Goal: Task Accomplishment & Management: Manage account settings

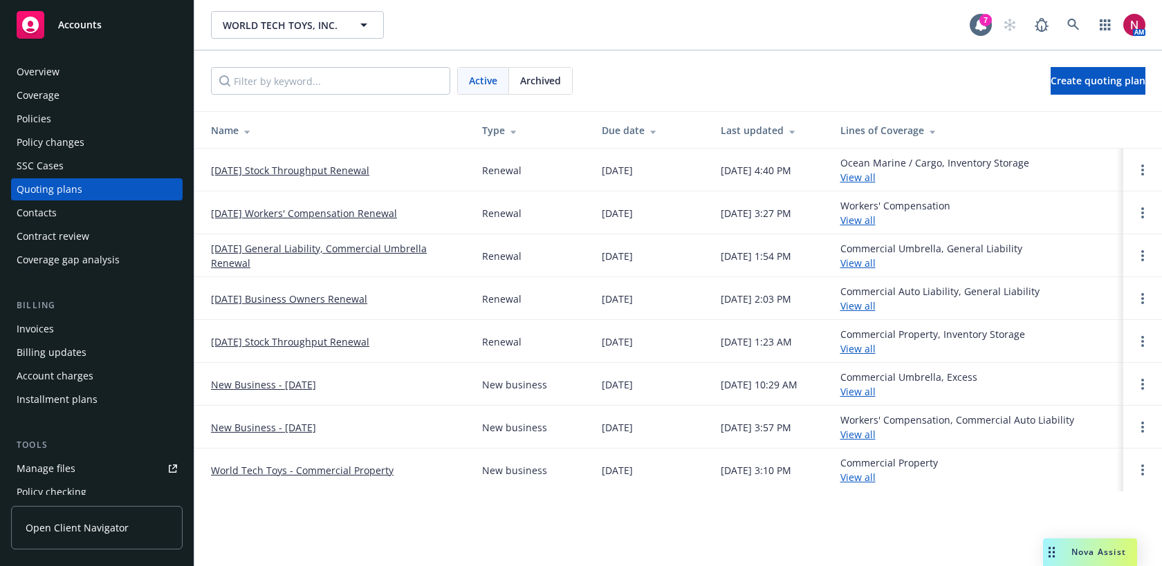
click at [66, 120] on div "Policies" at bounding box center [97, 119] width 160 height 22
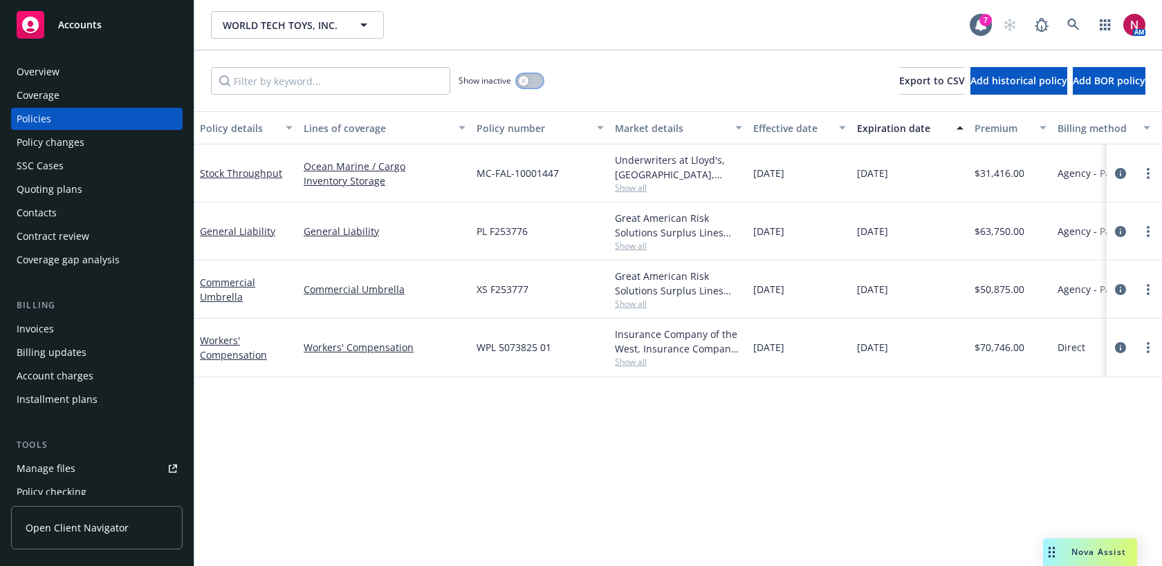
click at [533, 80] on button "button" at bounding box center [530, 81] width 26 height 14
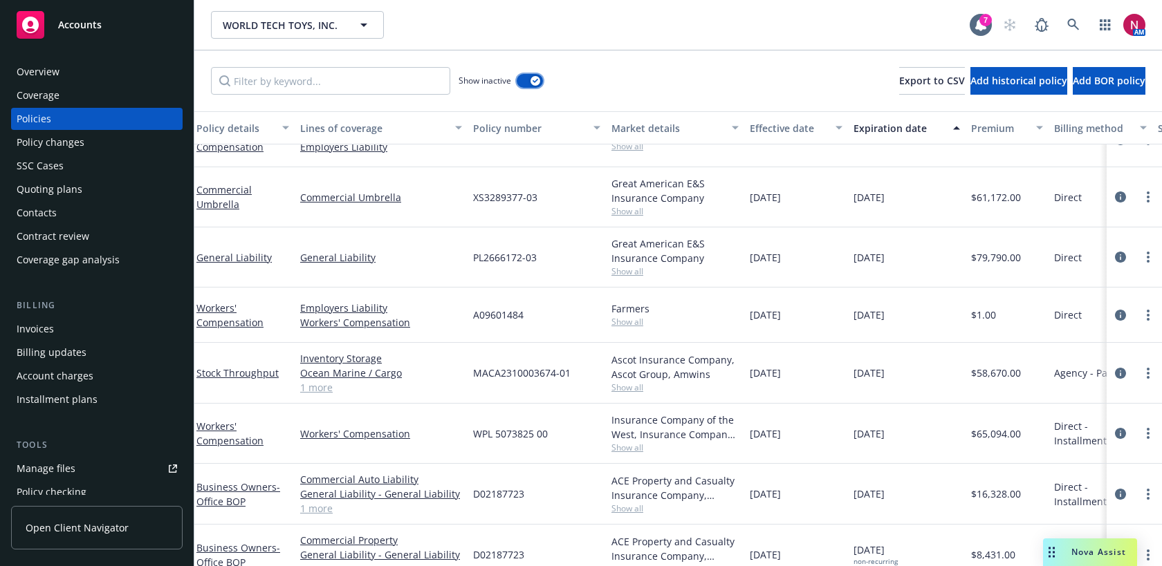
scroll to position [529, 3]
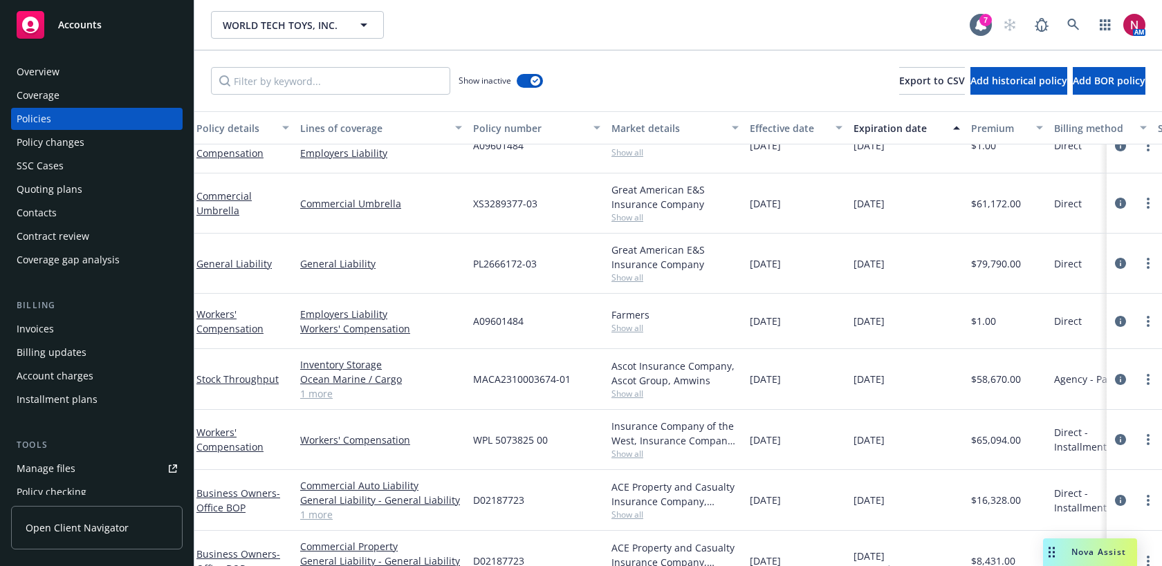
click at [68, 70] on div "Overview" at bounding box center [97, 72] width 160 height 22
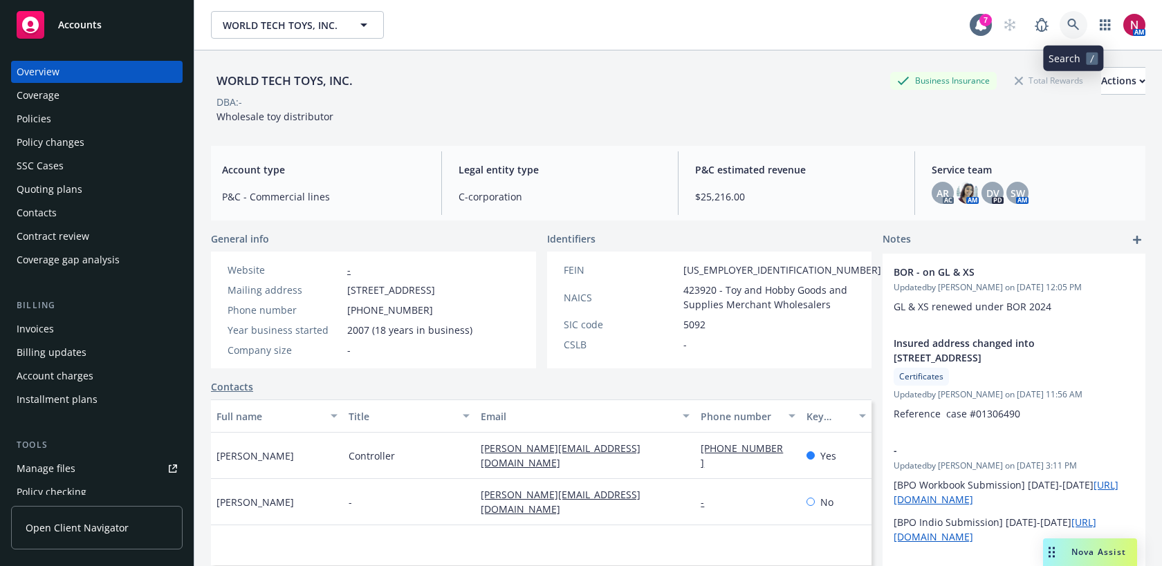
click at [1077, 30] on icon at bounding box center [1073, 25] width 12 height 12
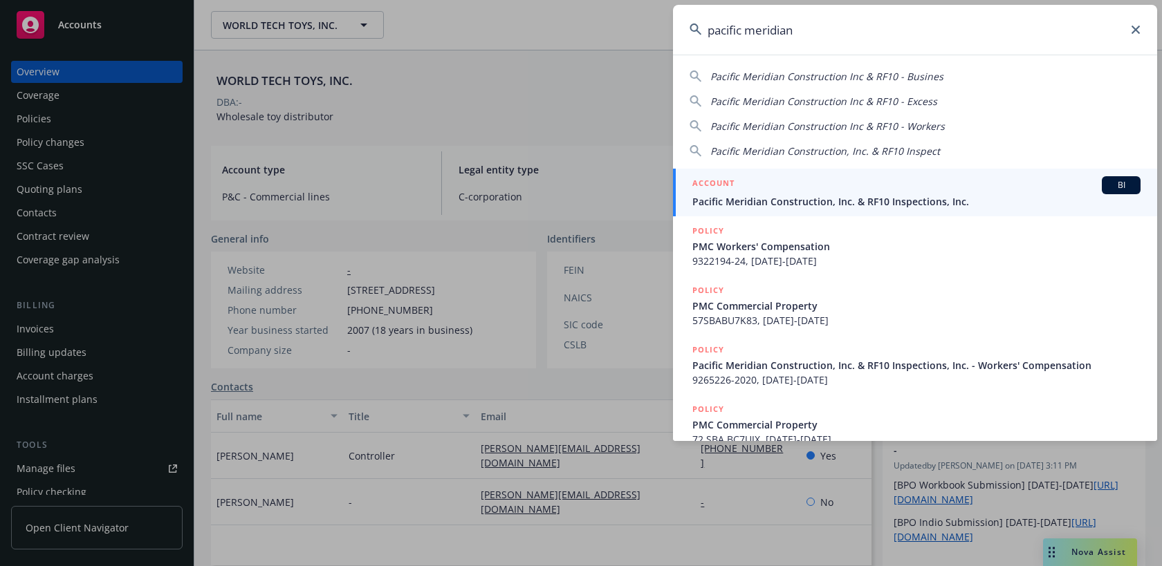
type input "pacific meridian"
click at [910, 196] on span "Pacific Meridian Construction, Inc. & RF10 Inspections, Inc." at bounding box center [916, 201] width 448 height 15
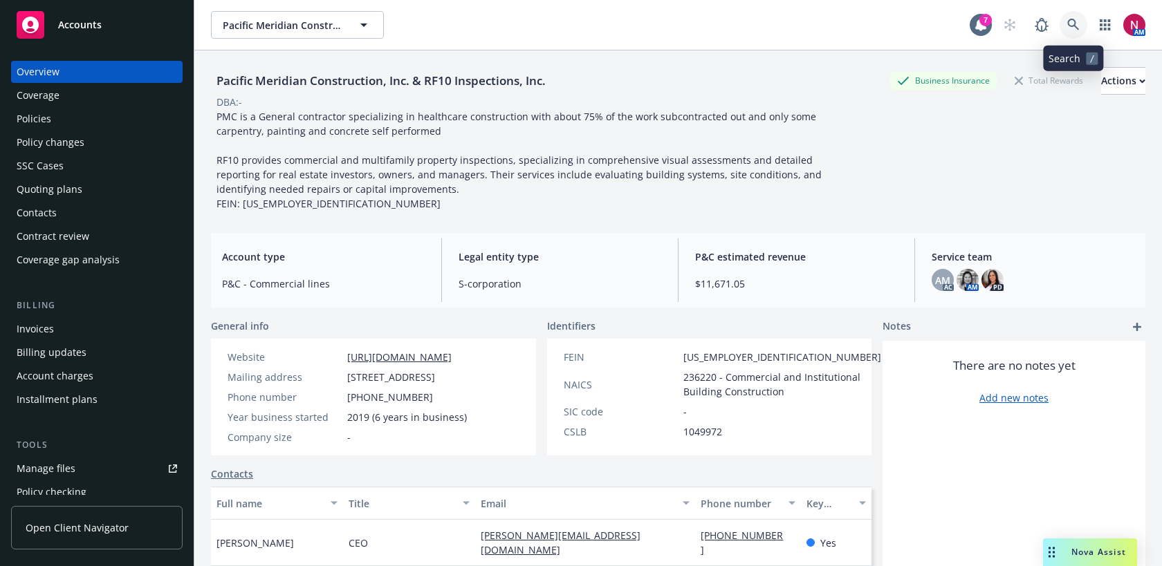
click at [1059, 21] on link at bounding box center [1073, 25] width 28 height 28
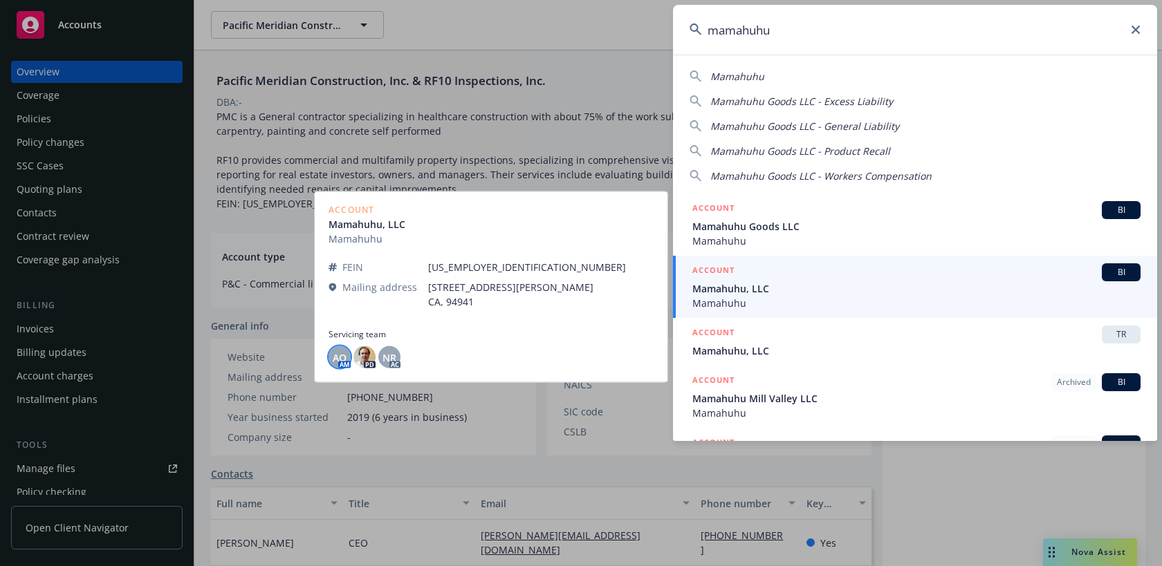
type input "mamahuhu"
click at [340, 360] on span "AO" at bounding box center [340, 357] width 14 height 15
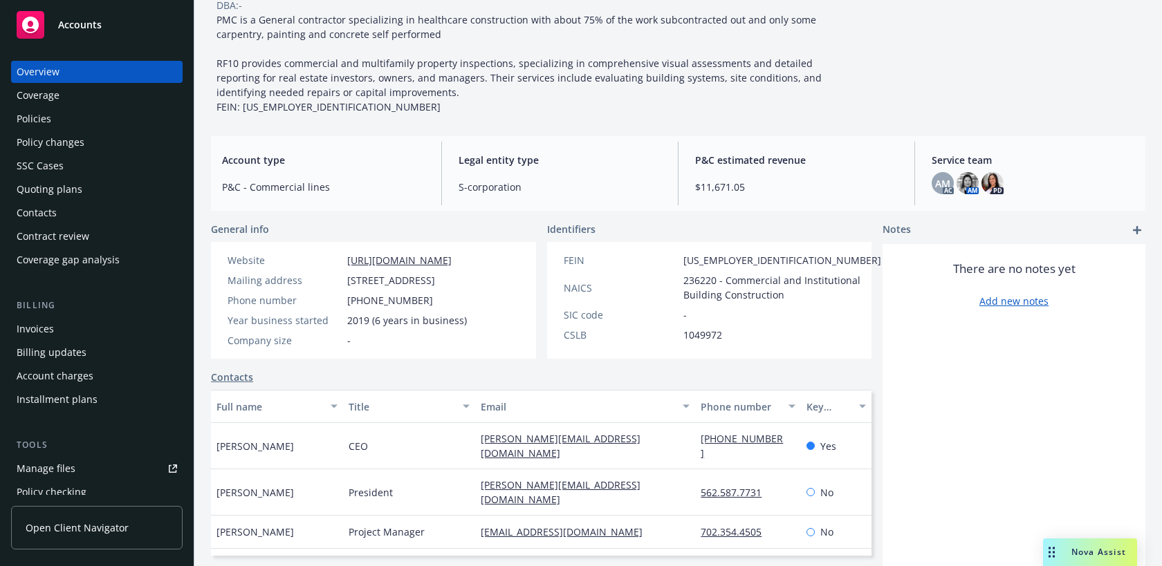
scroll to position [259, 0]
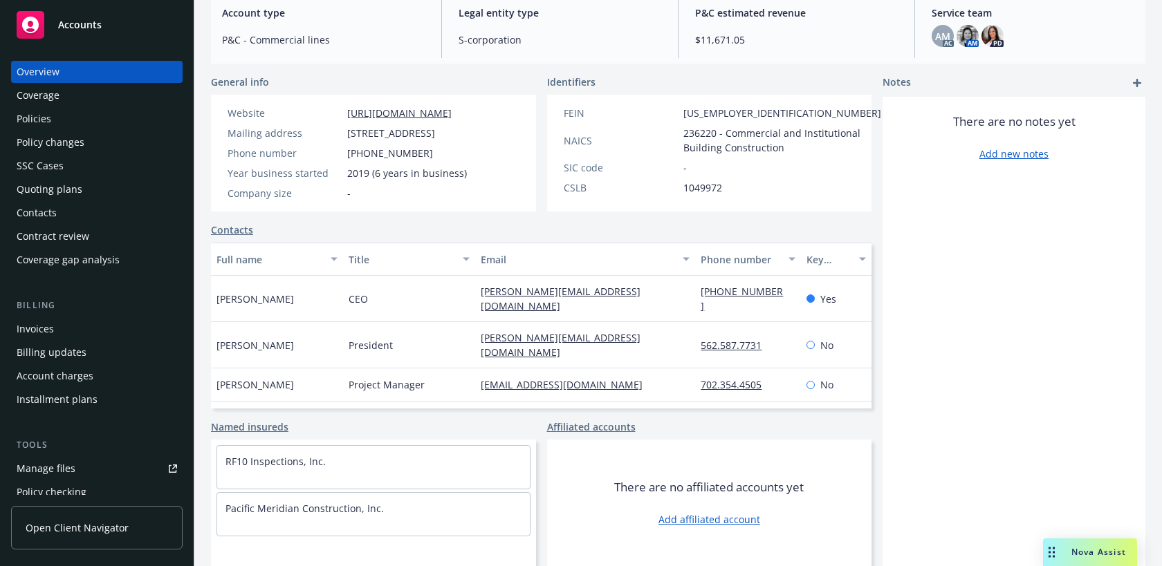
click at [241, 232] on link "Contacts" at bounding box center [232, 230] width 42 height 15
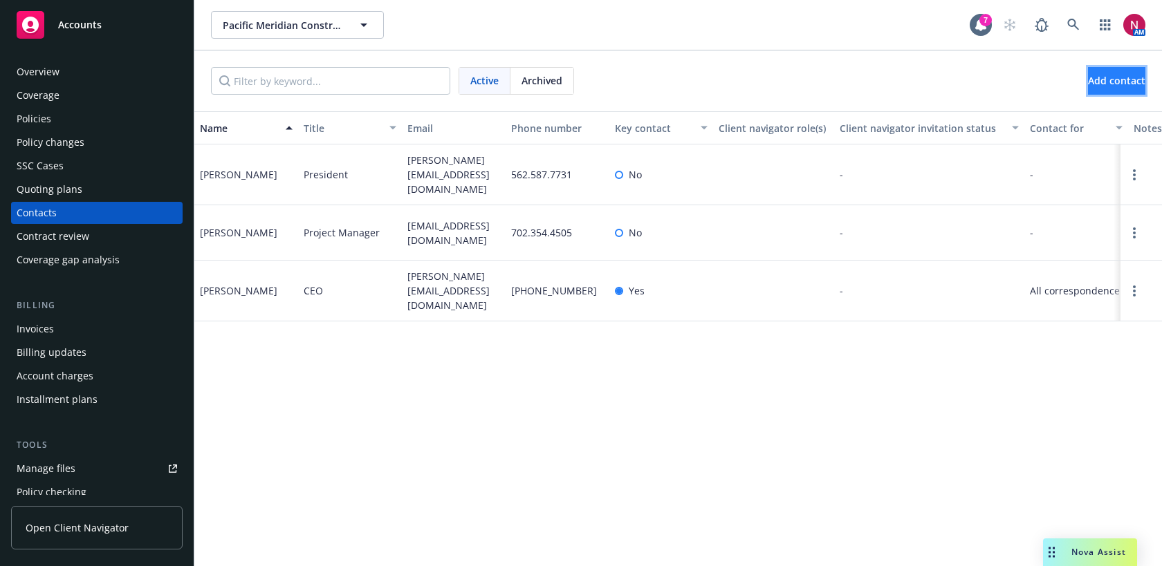
click at [1088, 88] on button "Add contact" at bounding box center [1116, 81] width 57 height 28
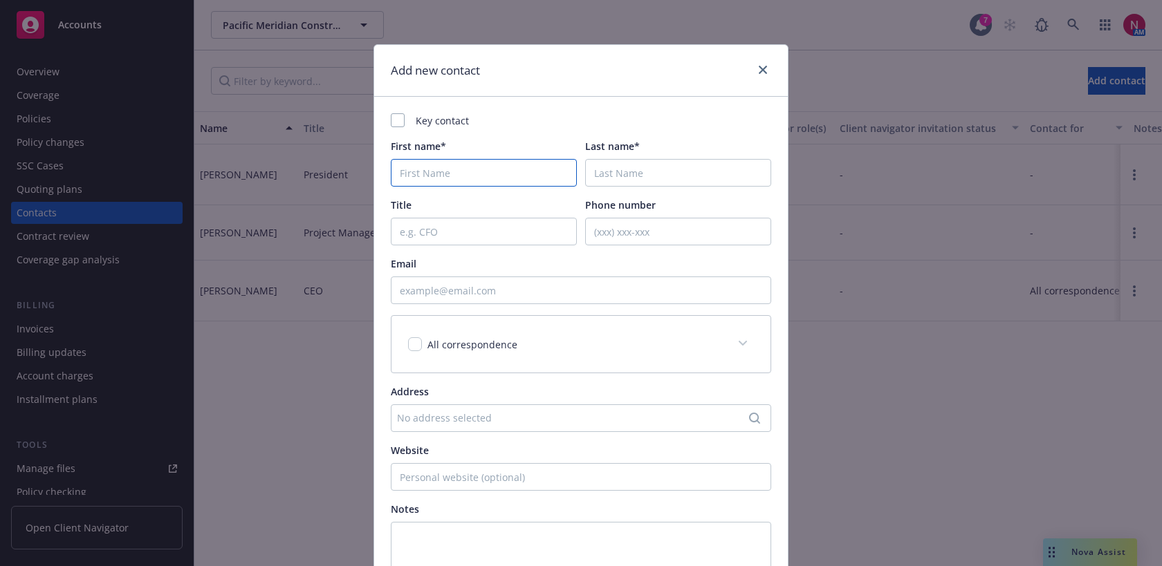
click at [554, 174] on body "Accounts Overview Coverage Policies Policy changes SSC Cases Quoting plans Cont…" at bounding box center [581, 283] width 1162 height 566
click at [493, 292] on input "Email" at bounding box center [581, 291] width 380 height 28
paste input "[EMAIL_ADDRESS][DOMAIN_NAME]"
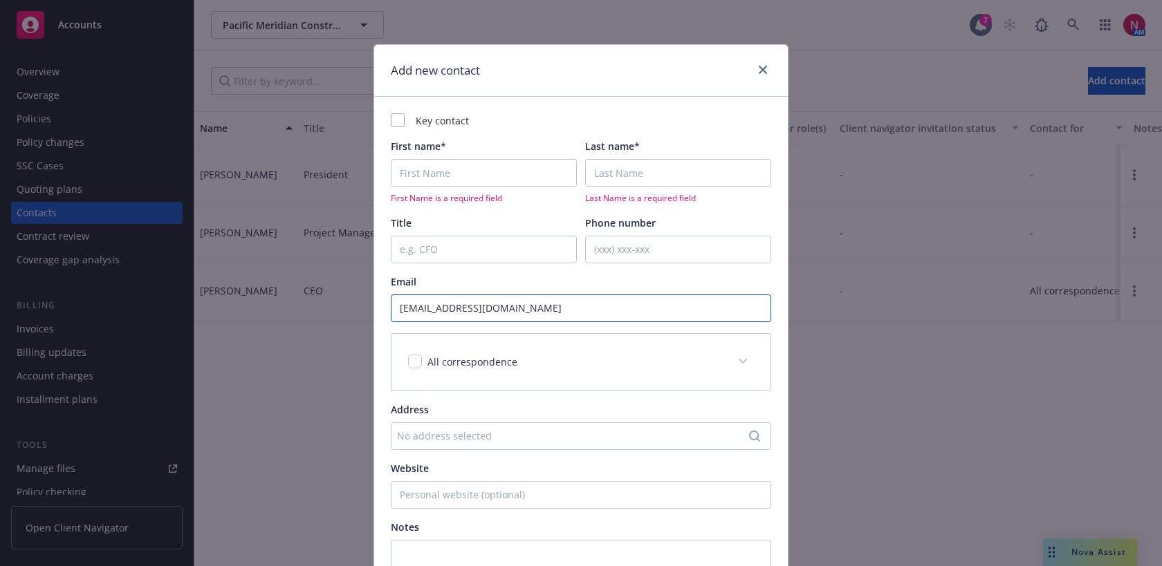
type input "[EMAIL_ADDRESS][DOMAIN_NAME]"
click at [461, 179] on input "First name*" at bounding box center [484, 173] width 186 height 28
paste input "[PERSON_NAME] [PERSON_NAME]"
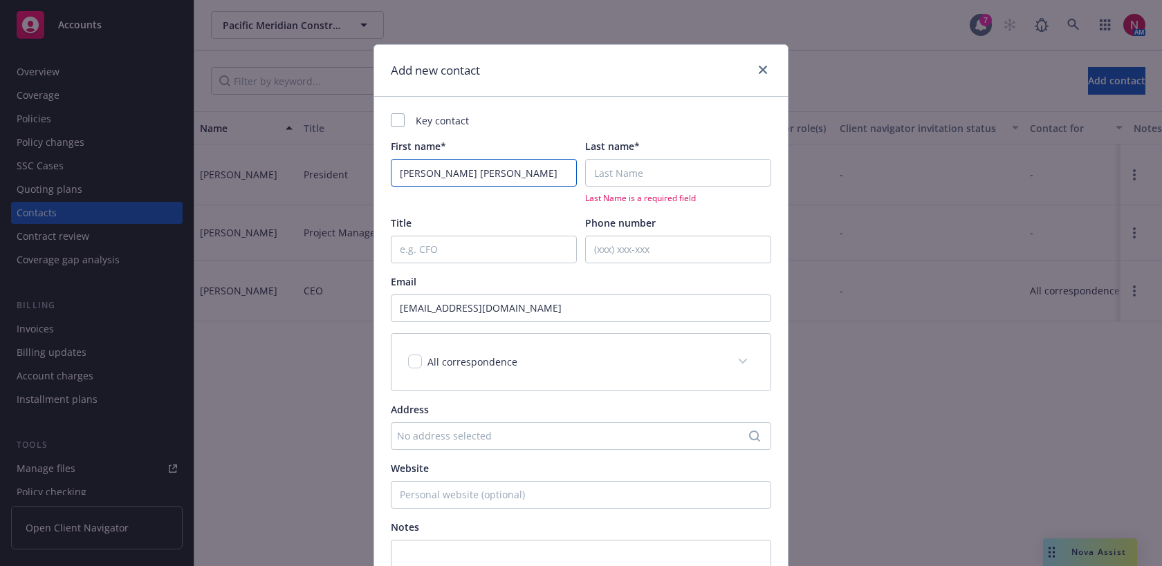
click at [445, 172] on input "[PERSON_NAME] [PERSON_NAME]" at bounding box center [484, 173] width 186 height 28
type input "[PERSON_NAME]"
click at [678, 174] on input "Last name*" at bounding box center [678, 173] width 186 height 28
paste input "[PERSON_NAME]"
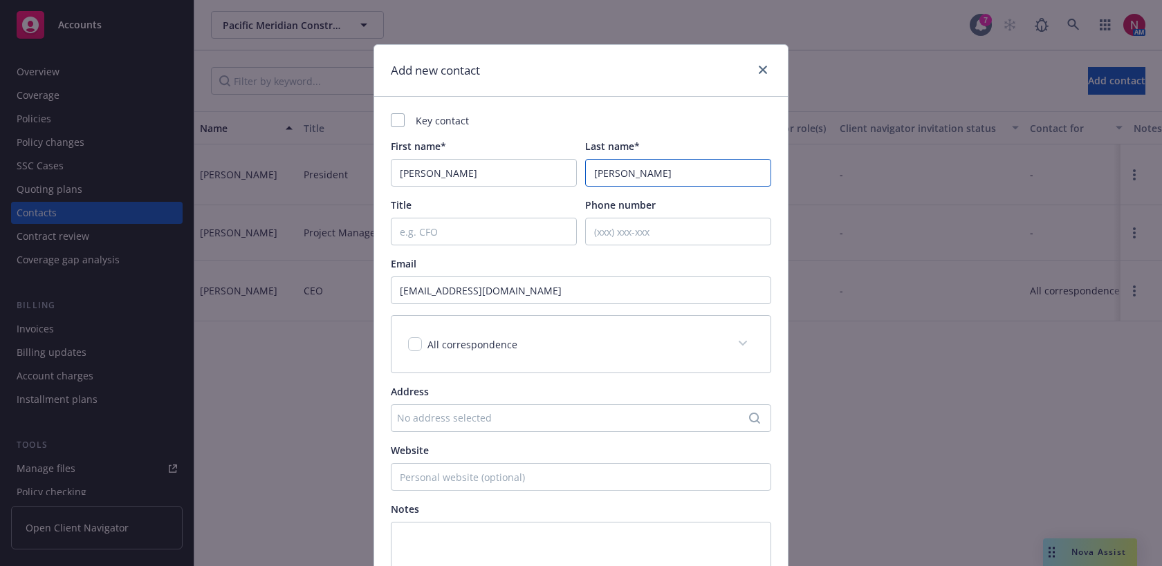
type input "[PERSON_NAME]"
click at [481, 230] on input "Title" at bounding box center [484, 232] width 186 height 28
paste input "Operations Manager"
type input "Operations Manager"
click at [645, 243] on input "Phone number" at bounding box center [678, 232] width 186 height 28
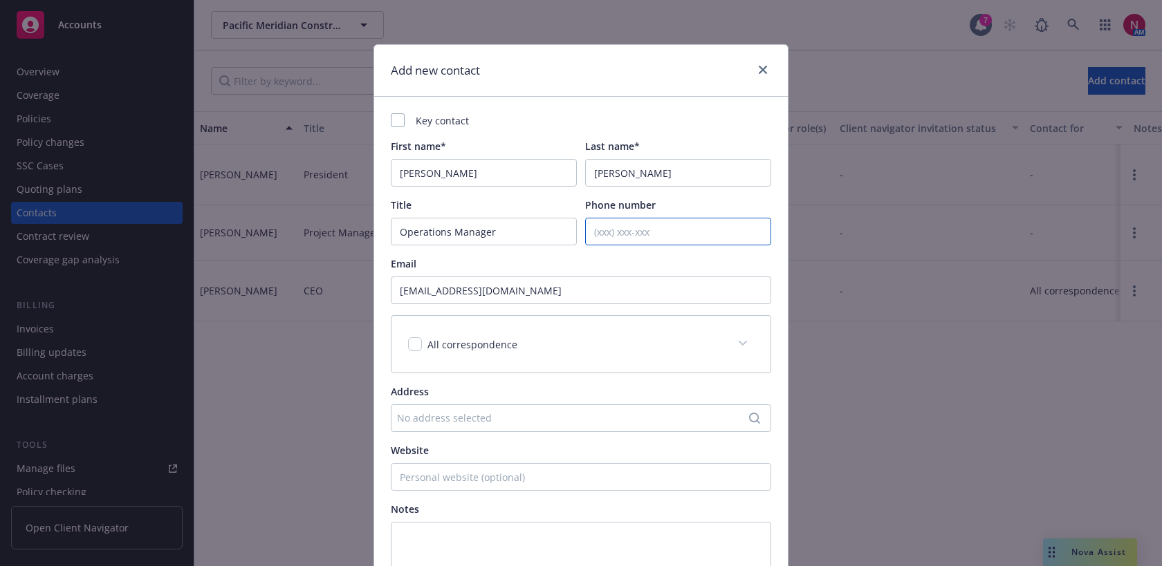
paste input "714.819.5362"
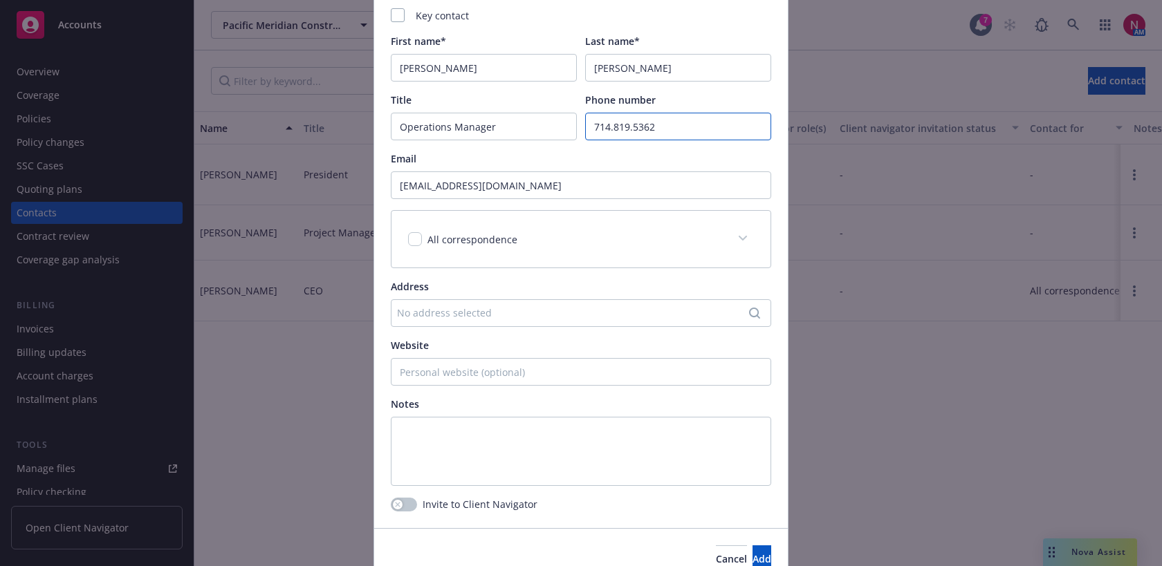
scroll to position [107, 0]
type input "714.819.5362"
click at [575, 454] on textarea at bounding box center [581, 449] width 380 height 69
type textarea "COI requests"
click at [752, 557] on span "Add" at bounding box center [761, 556] width 19 height 13
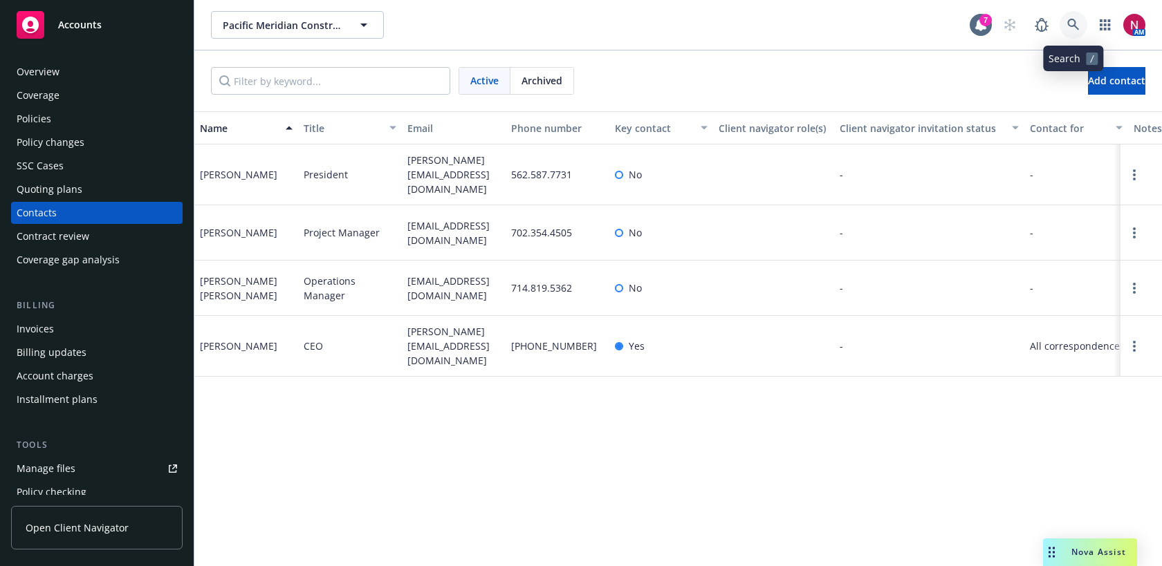
click at [1064, 22] on link at bounding box center [1073, 25] width 28 height 28
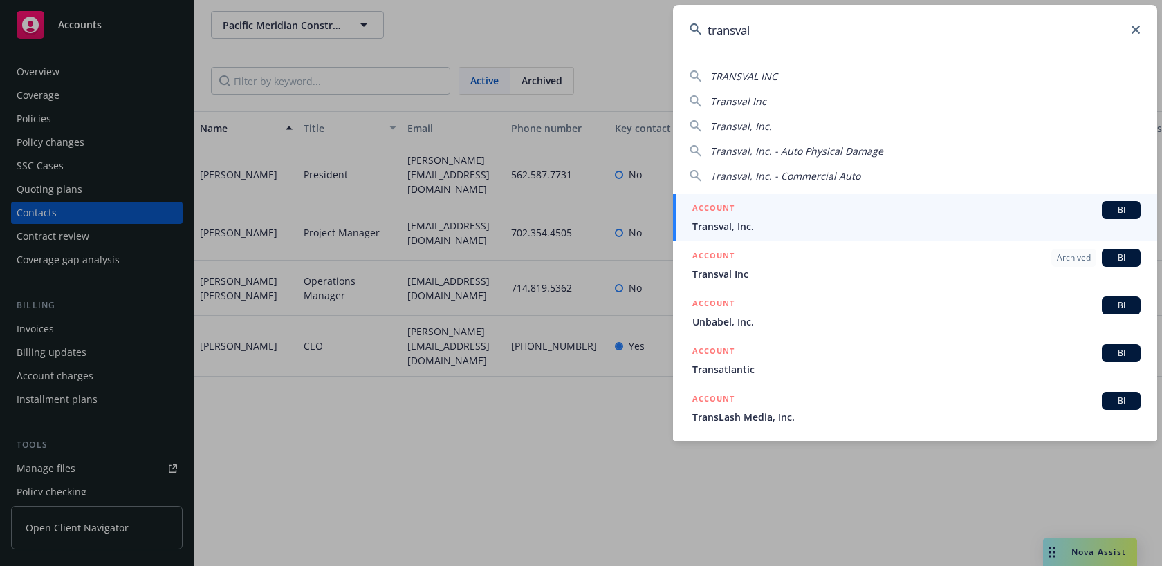
type input "transval"
click at [889, 211] on div "ACCOUNT BI" at bounding box center [916, 210] width 448 height 18
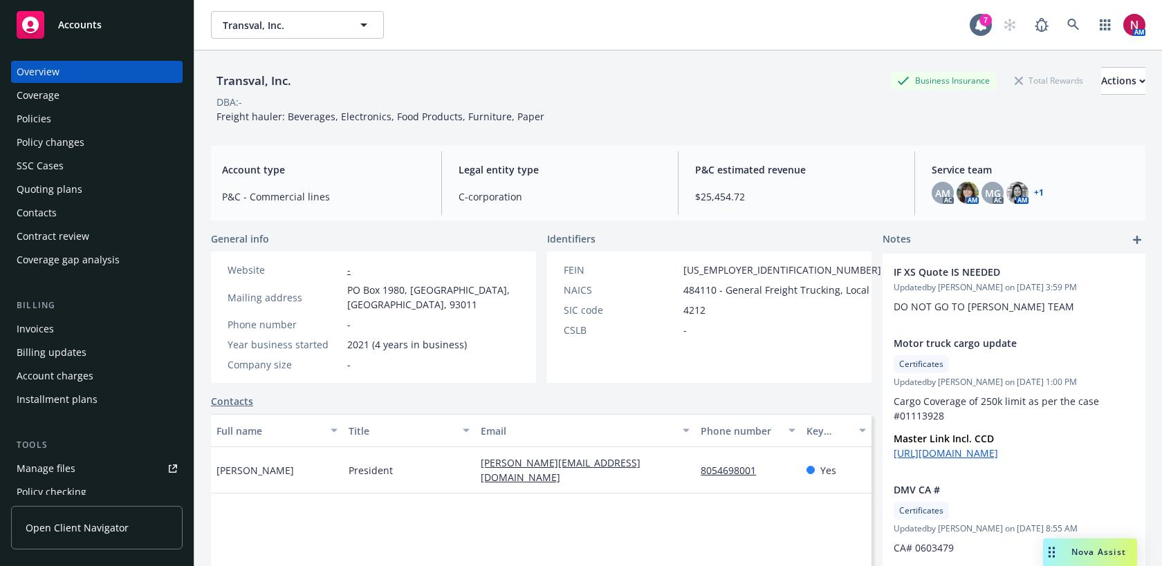
click at [74, 183] on div "Quoting plans" at bounding box center [50, 189] width 66 height 22
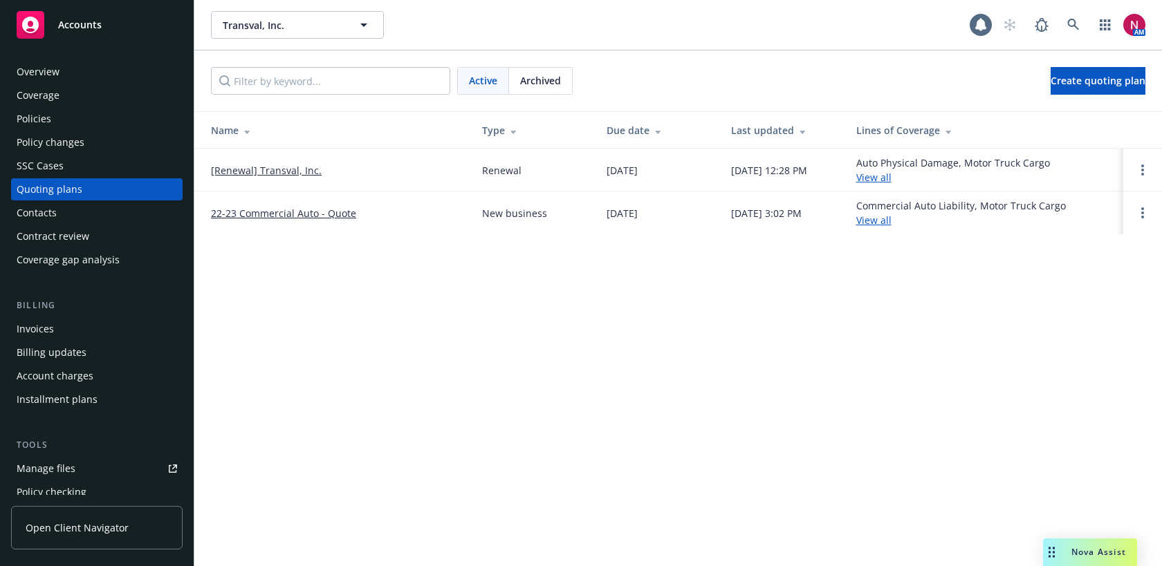
click at [76, 113] on div "Policies" at bounding box center [97, 119] width 160 height 22
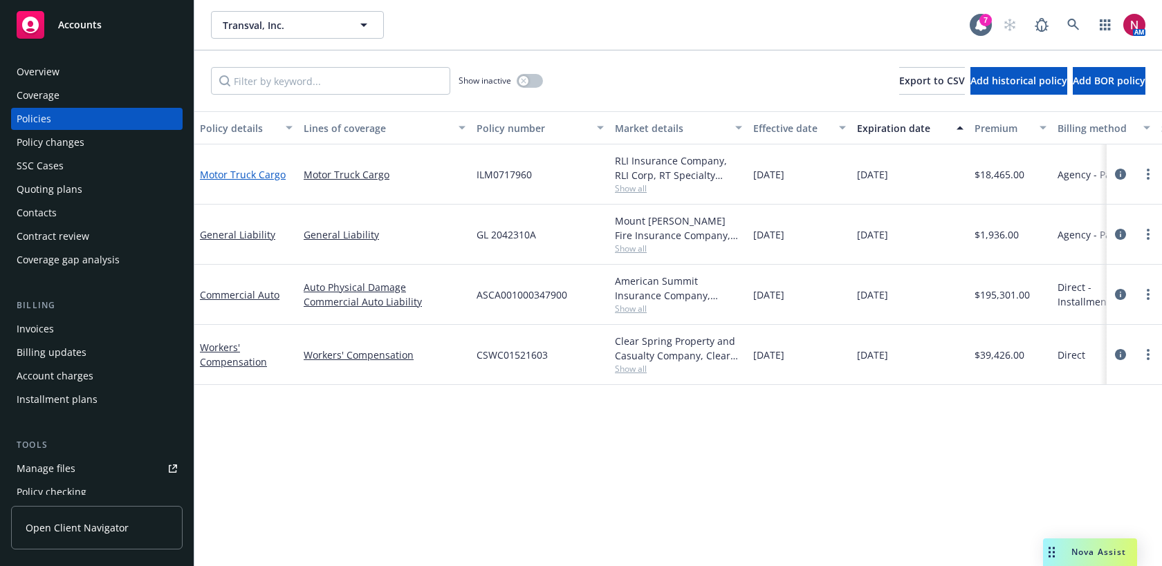
click at [241, 171] on link "Motor Truck Cargo" at bounding box center [243, 174] width 86 height 13
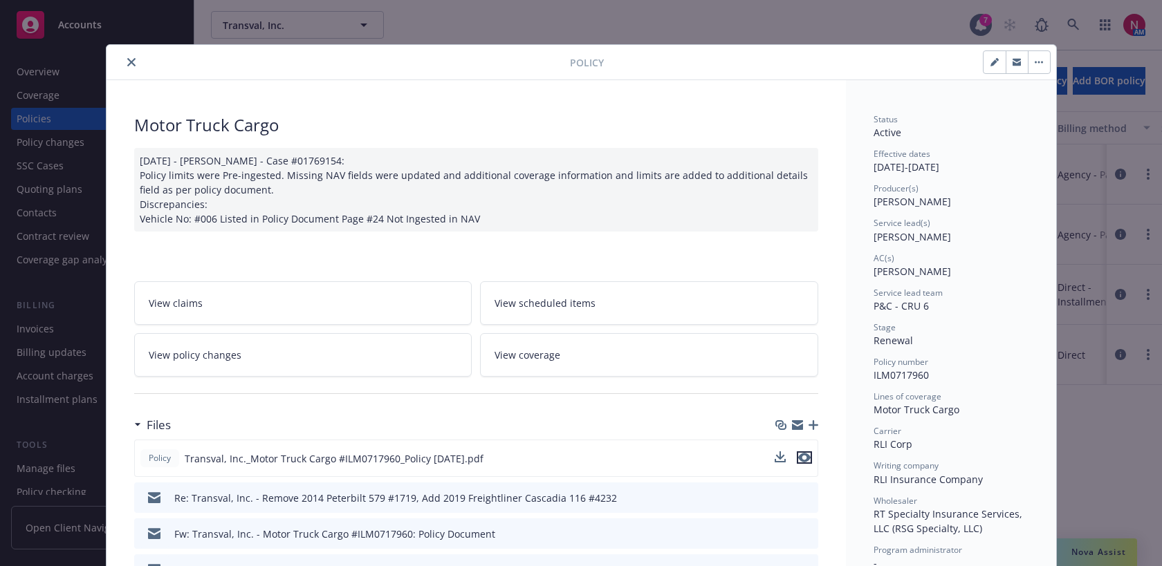
click at [807, 457] on icon "preview file" at bounding box center [804, 458] width 12 height 10
